Goal: Check status: Check status

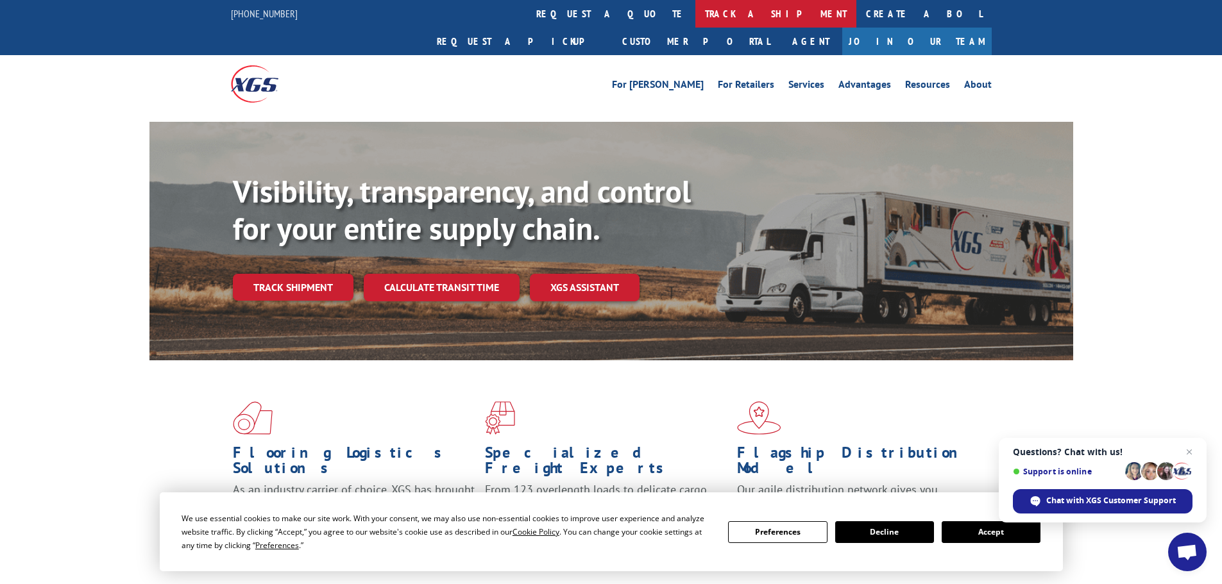
click at [695, 11] on link "track a shipment" at bounding box center [775, 14] width 161 height 28
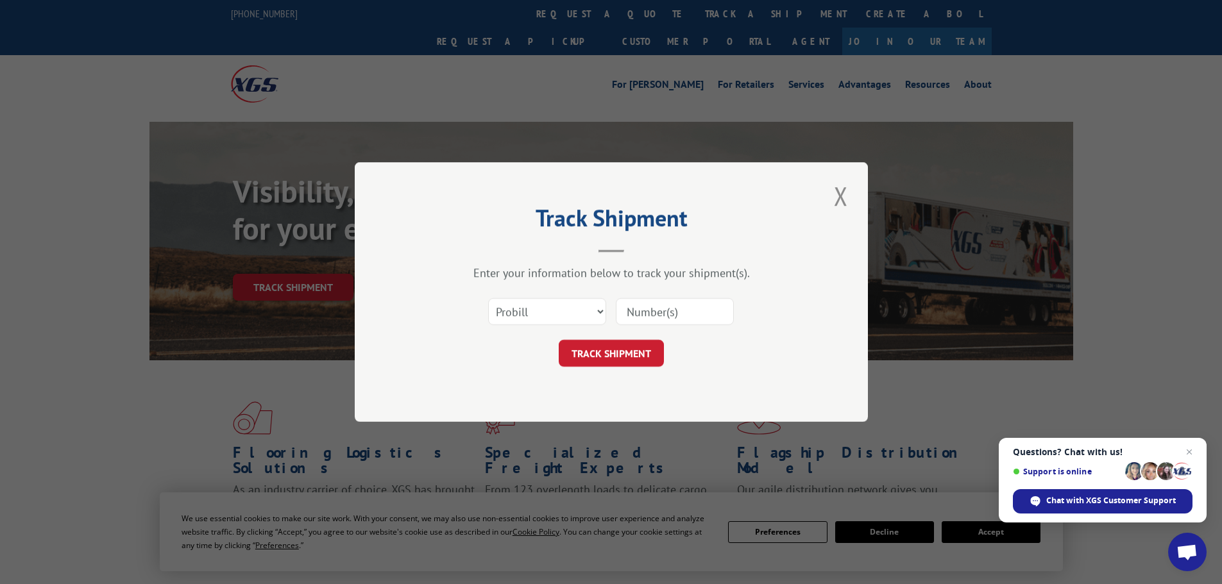
click at [662, 310] on input at bounding box center [675, 311] width 118 height 27
paste input "17308336"
type input "17308336"
click at [639, 349] on button "TRACK SHIPMENT" at bounding box center [611, 353] width 105 height 27
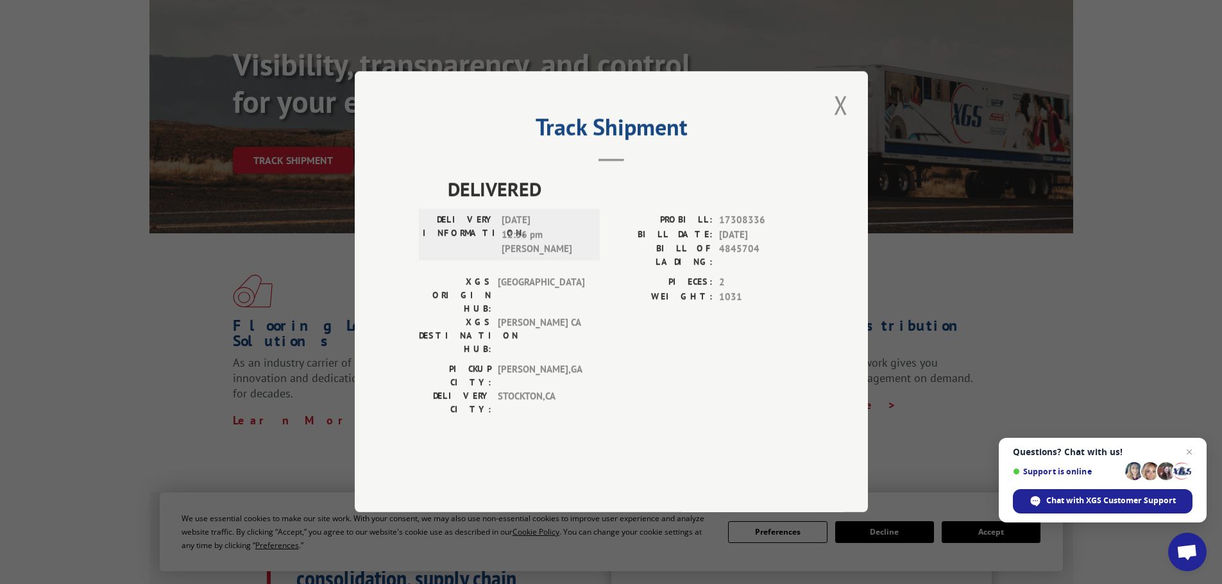
scroll to position [128, 0]
click at [836, 122] on button "Close modal" at bounding box center [841, 104] width 22 height 35
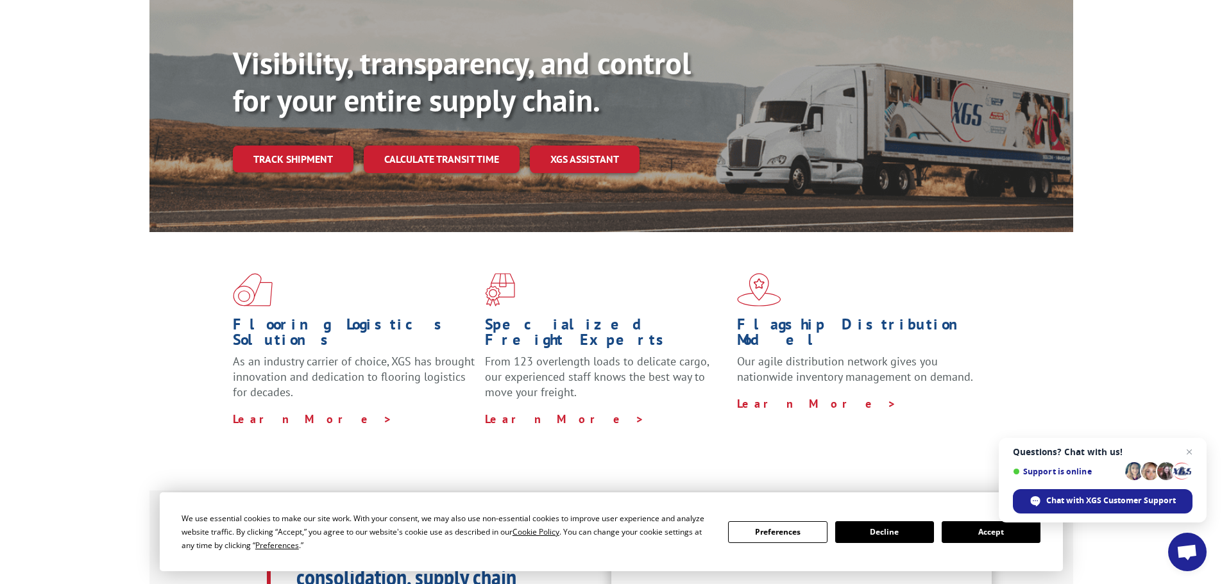
scroll to position [0, 0]
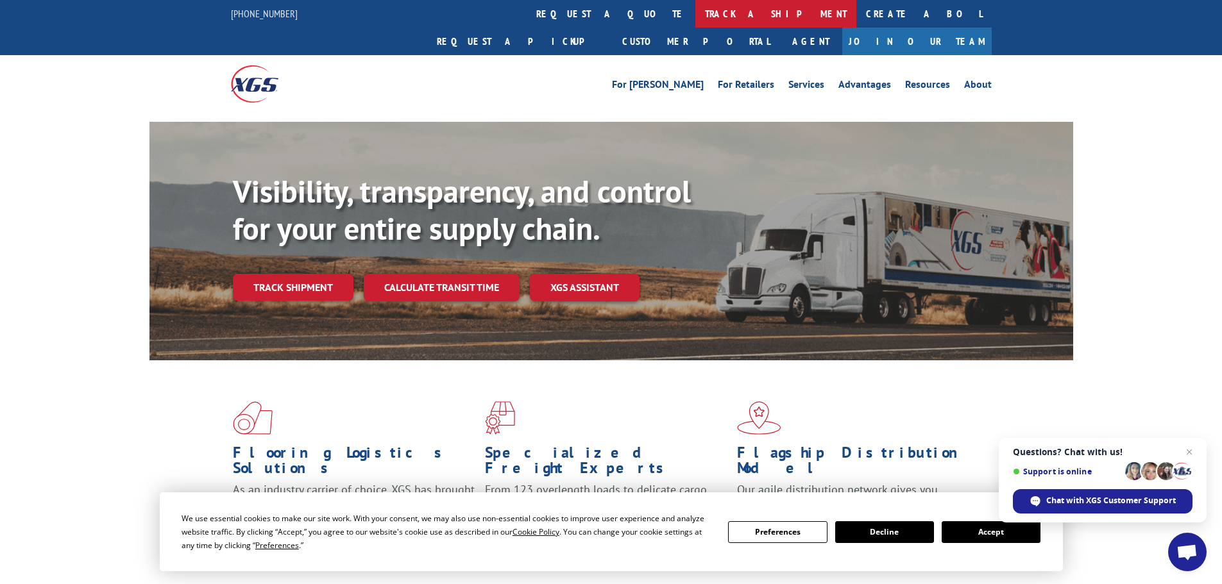
click at [695, 13] on link "track a shipment" at bounding box center [775, 14] width 161 height 28
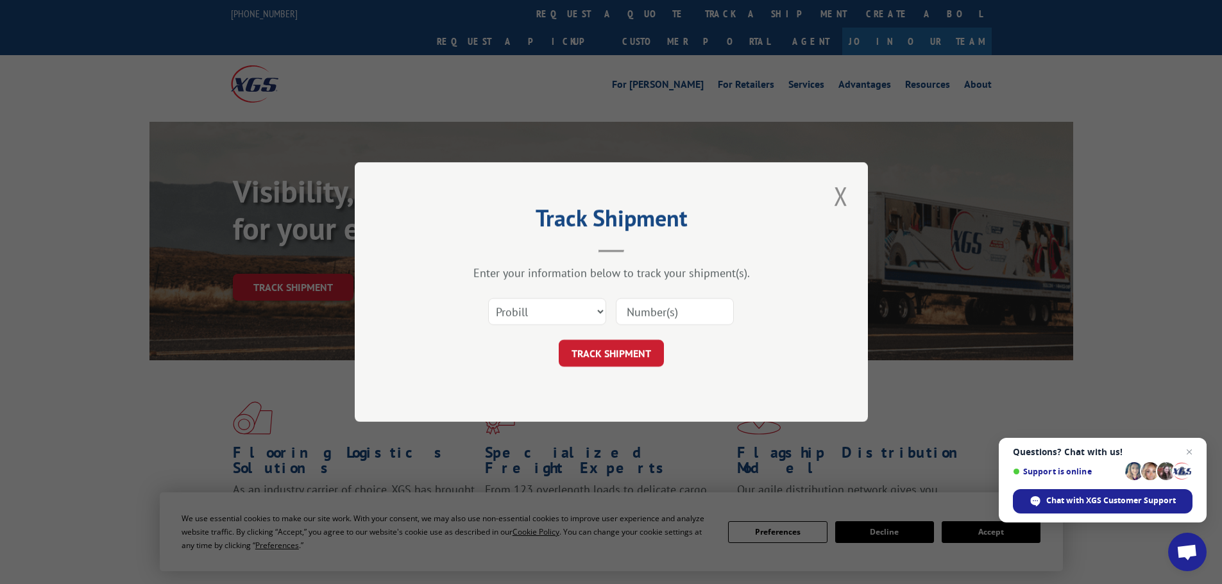
click at [675, 315] on input at bounding box center [675, 311] width 118 height 27
type input "v"
paste input "16754475"
type input "16754475"
click at [630, 338] on form "Select category... Probill BOL PO 16754475 TRACK SHIPMENT" at bounding box center [611, 329] width 385 height 76
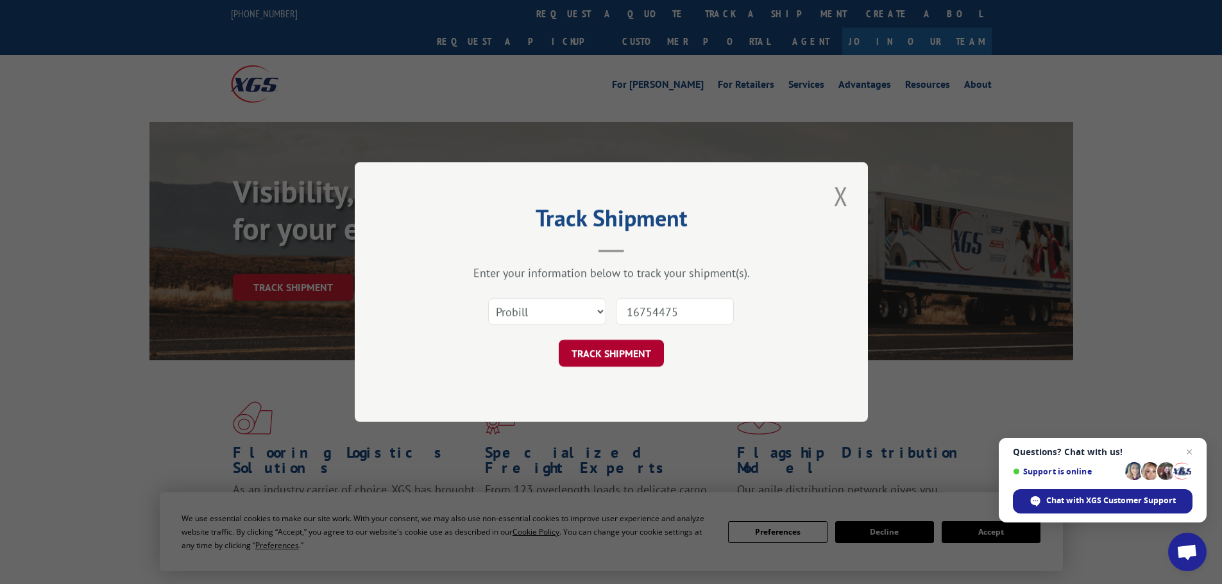
click at [629, 347] on button "TRACK SHIPMENT" at bounding box center [611, 353] width 105 height 27
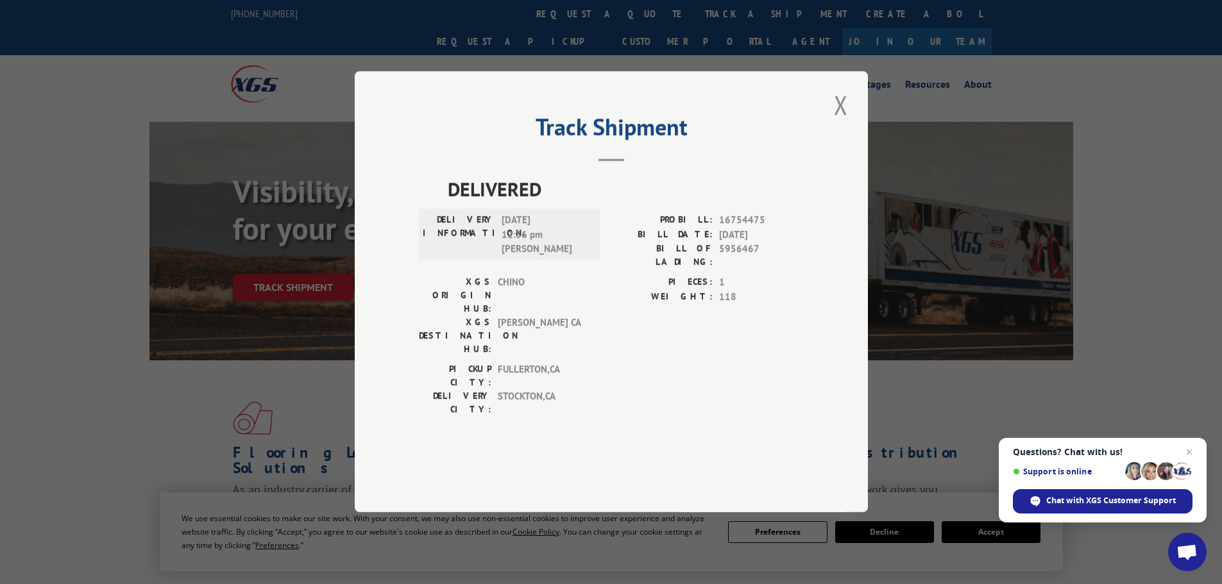
click at [831, 122] on button "Close modal" at bounding box center [841, 104] width 22 height 35
